Goal: Transaction & Acquisition: Subscribe to service/newsletter

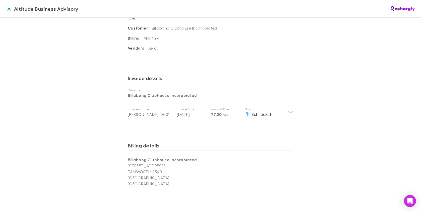
scroll to position [213, 0]
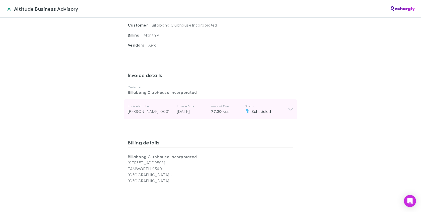
click at [295, 105] on div "Invoice Number RECH-0001 Invoice Date 01 Oct 2025 Amount Due 77.20 AUD Status S…" at bounding box center [211, 110] width 174 height 20
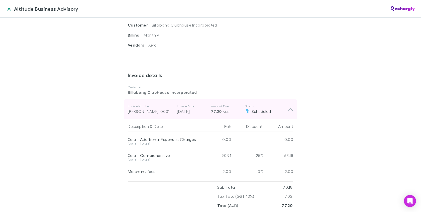
click at [292, 109] on icon at bounding box center [291, 110] width 4 height 3
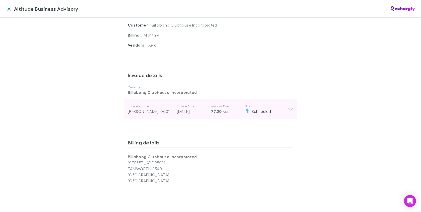
click at [292, 107] on icon at bounding box center [290, 110] width 5 height 6
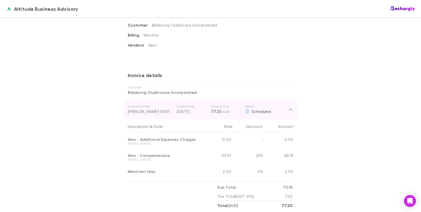
click at [292, 109] on icon at bounding box center [291, 110] width 4 height 3
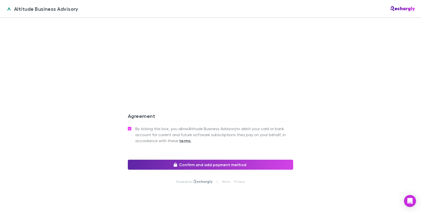
scroll to position [426, 0]
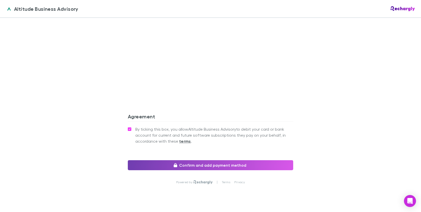
click at [221, 161] on button "Confirm and add payment method" at bounding box center [211, 166] width 166 height 10
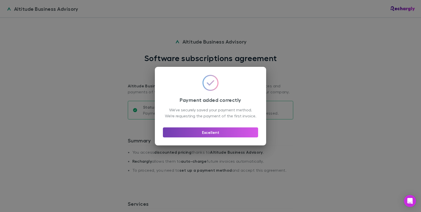
click at [203, 135] on button "Excellent" at bounding box center [210, 133] width 95 height 10
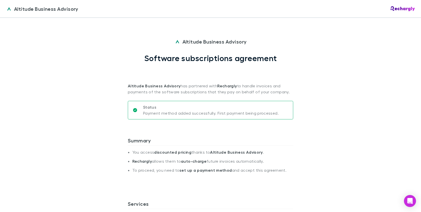
click at [399, 11] on img at bounding box center [403, 8] width 24 height 5
click at [400, 8] on img at bounding box center [403, 8] width 24 height 5
